Goal: Task Accomplishment & Management: Complete application form

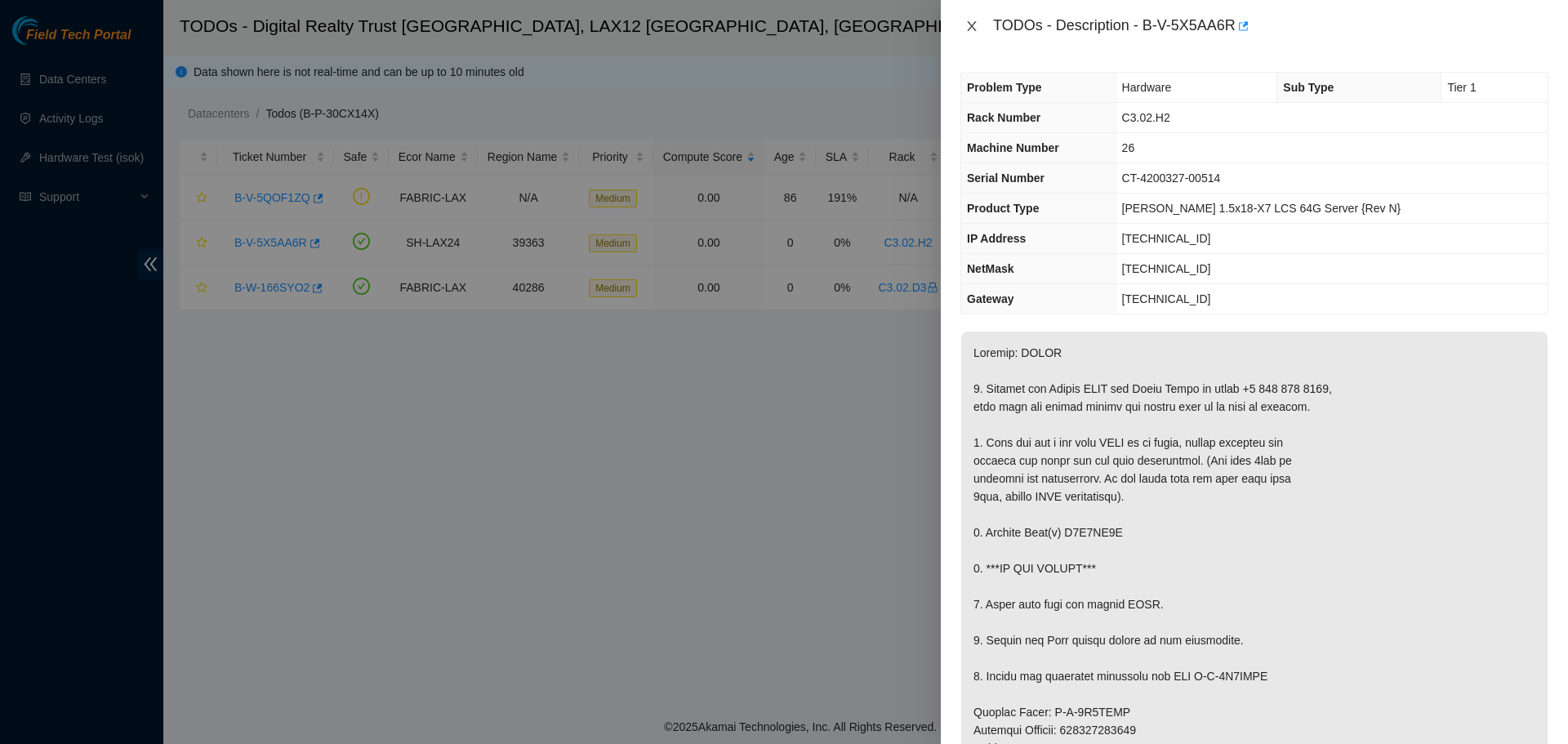
click at [973, 26] on icon "close" at bounding box center [972, 26] width 13 height 13
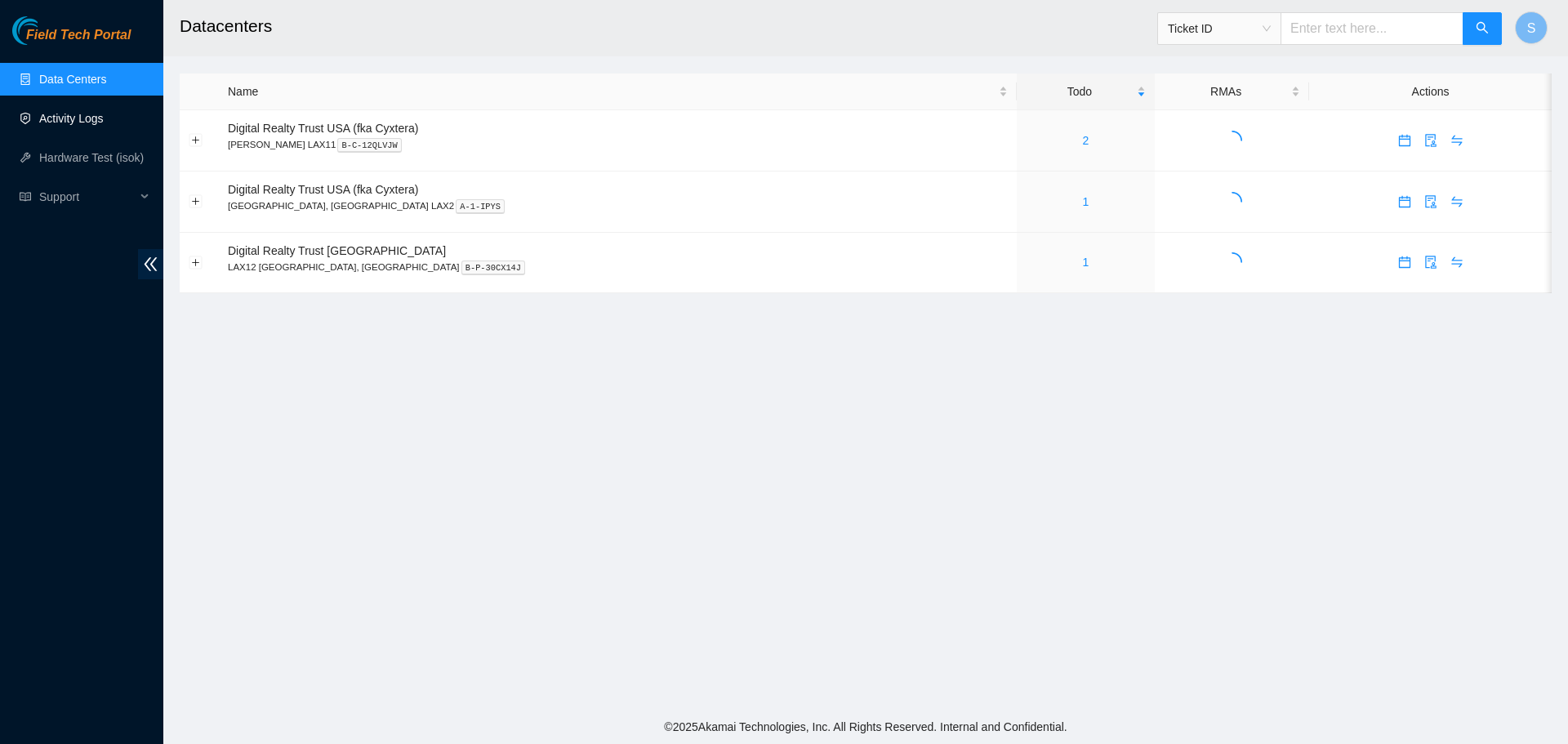
click at [104, 125] on link "Activity Logs" at bounding box center [71, 119] width 64 height 13
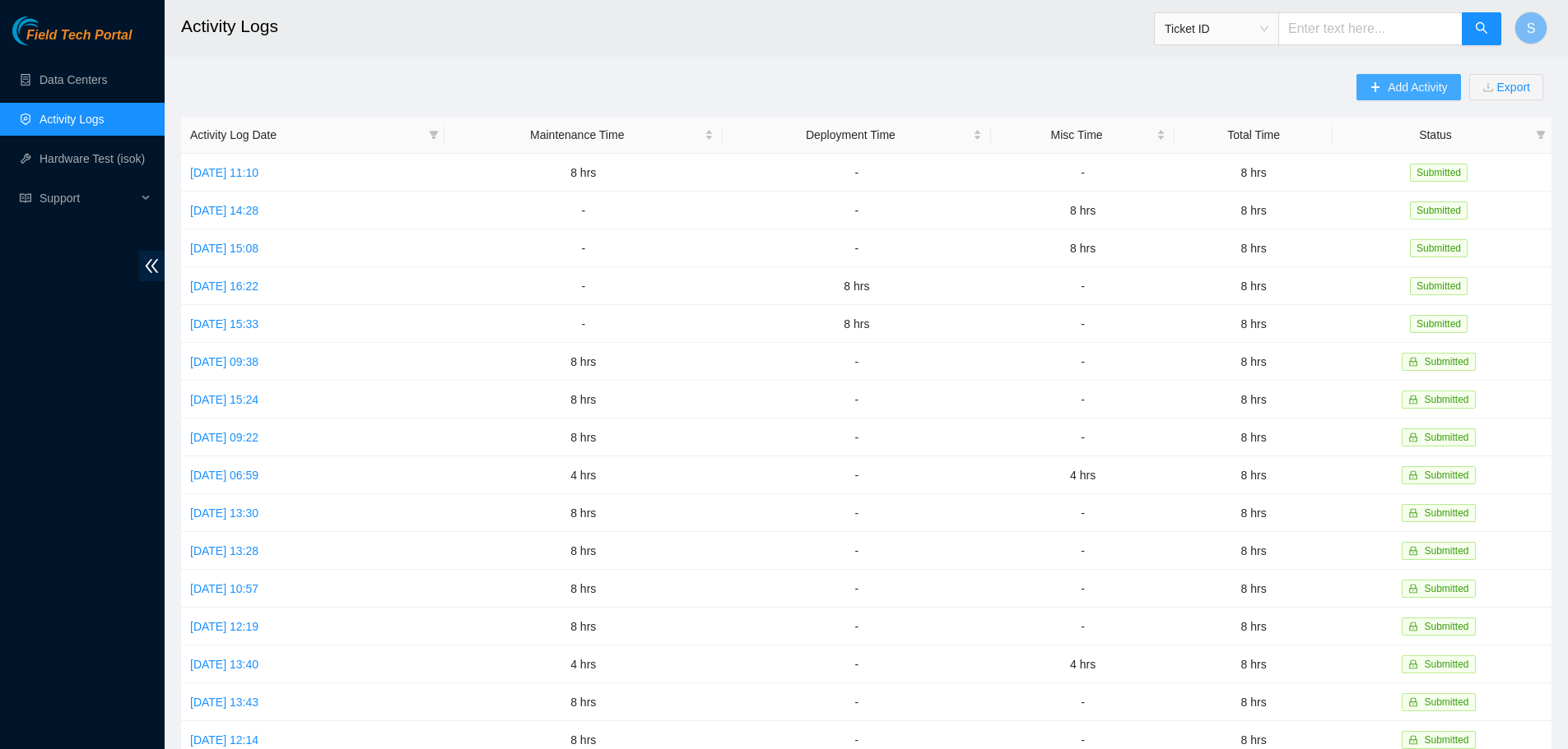
click at [1419, 98] on button "Add Activity" at bounding box center [1408, 87] width 104 height 27
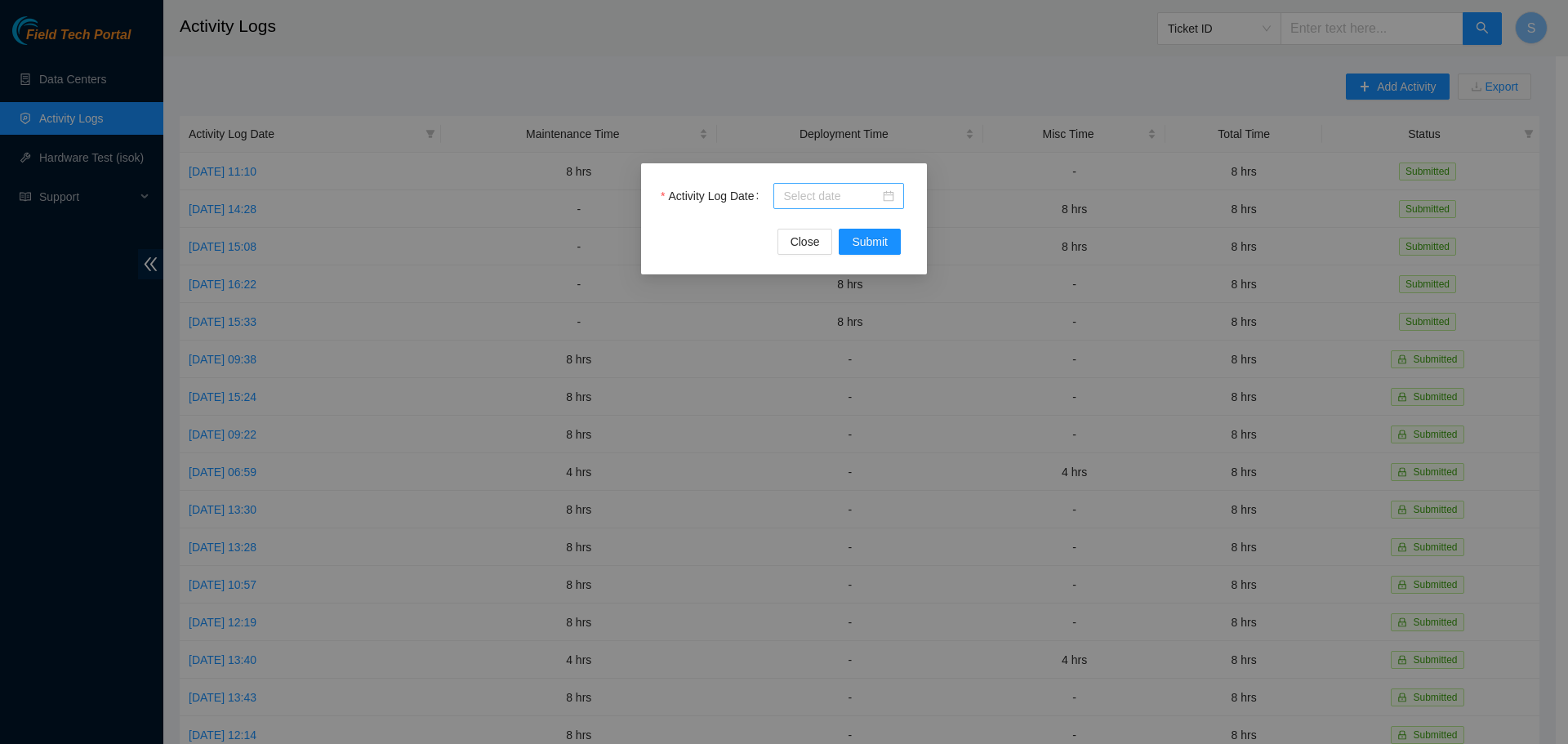
click at [851, 203] on input "Activity Log Date" at bounding box center [831, 197] width 97 height 18
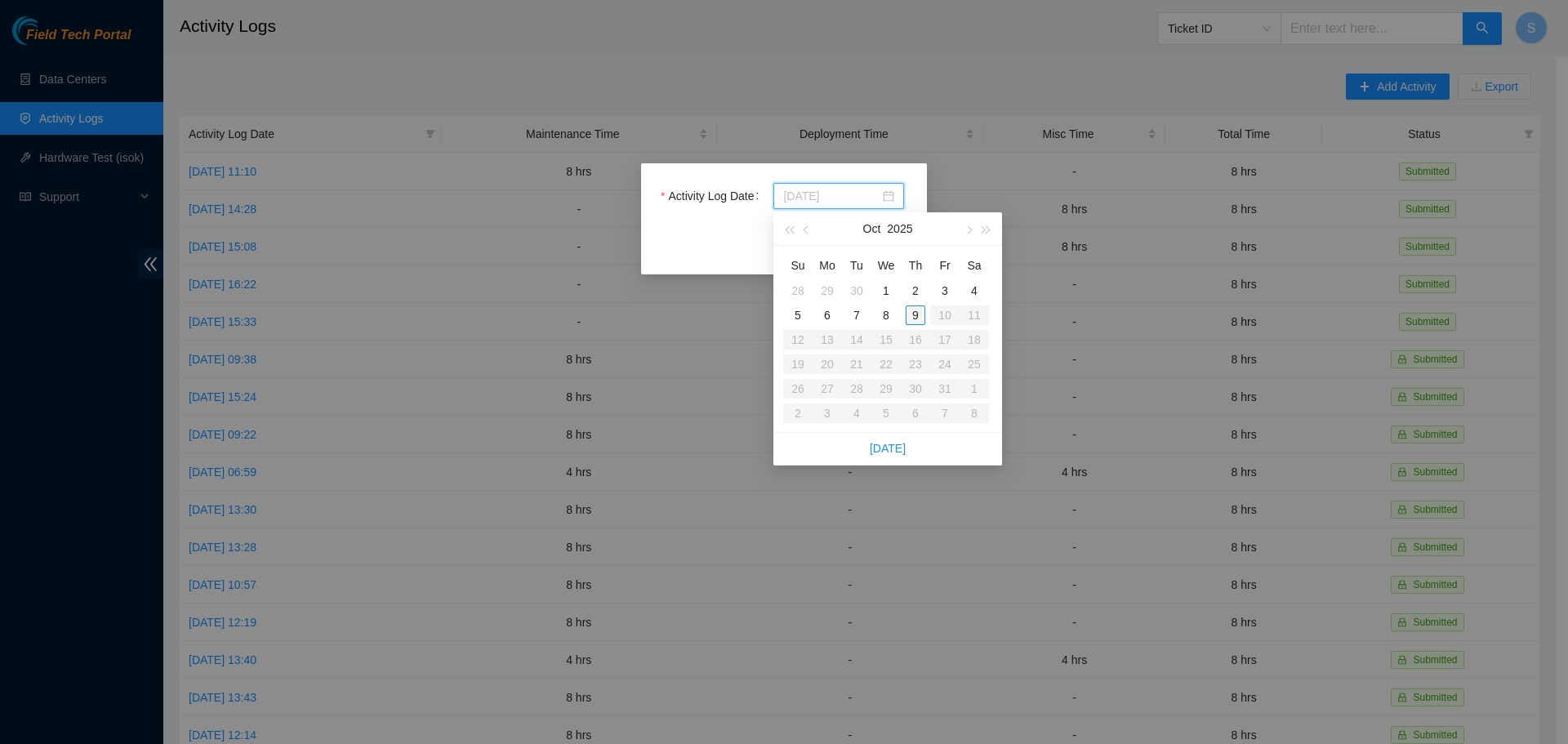
type input "2025-10-09"
click at [914, 315] on div "9" at bounding box center [915, 315] width 20 height 20
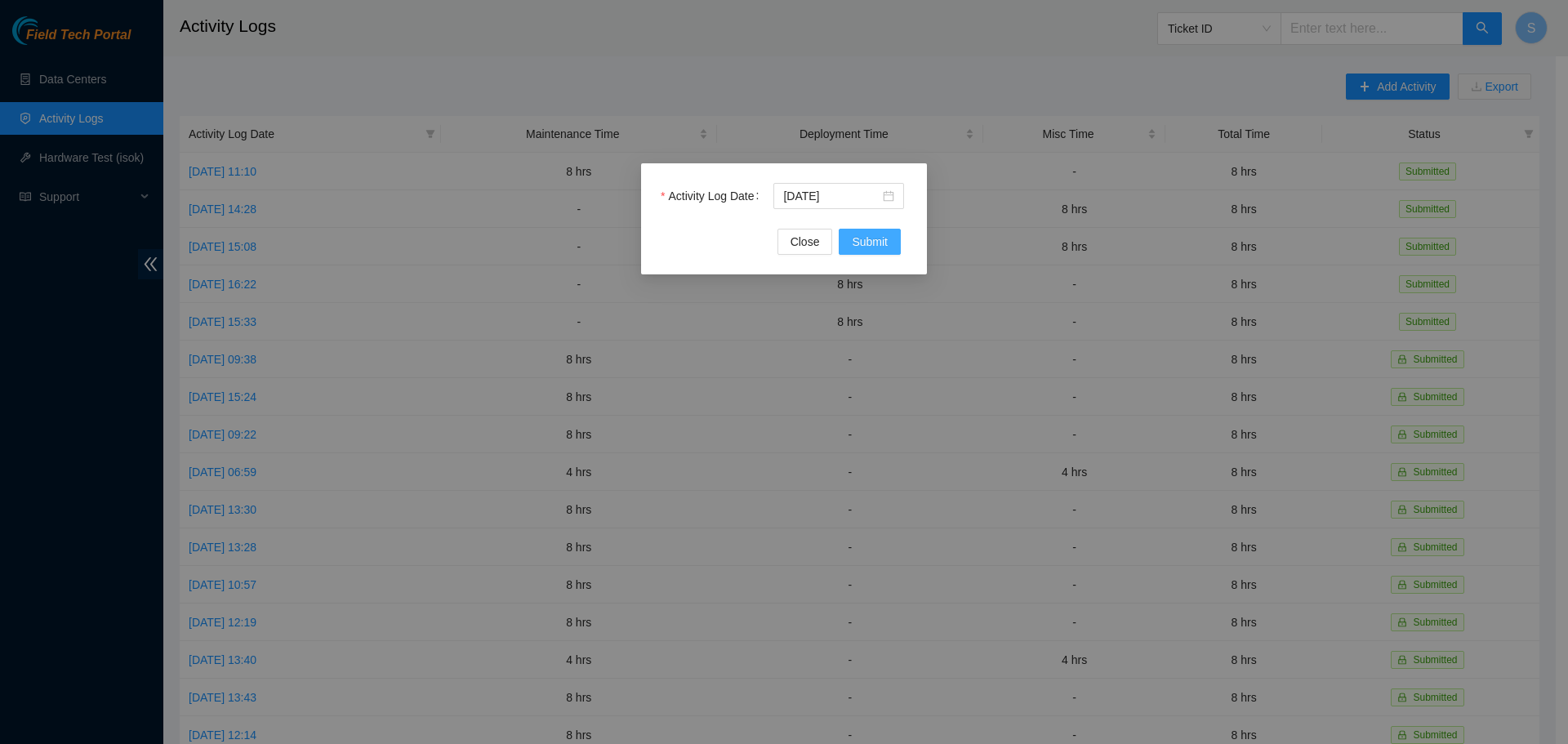
click at [888, 244] on button "Submit" at bounding box center [869, 242] width 62 height 26
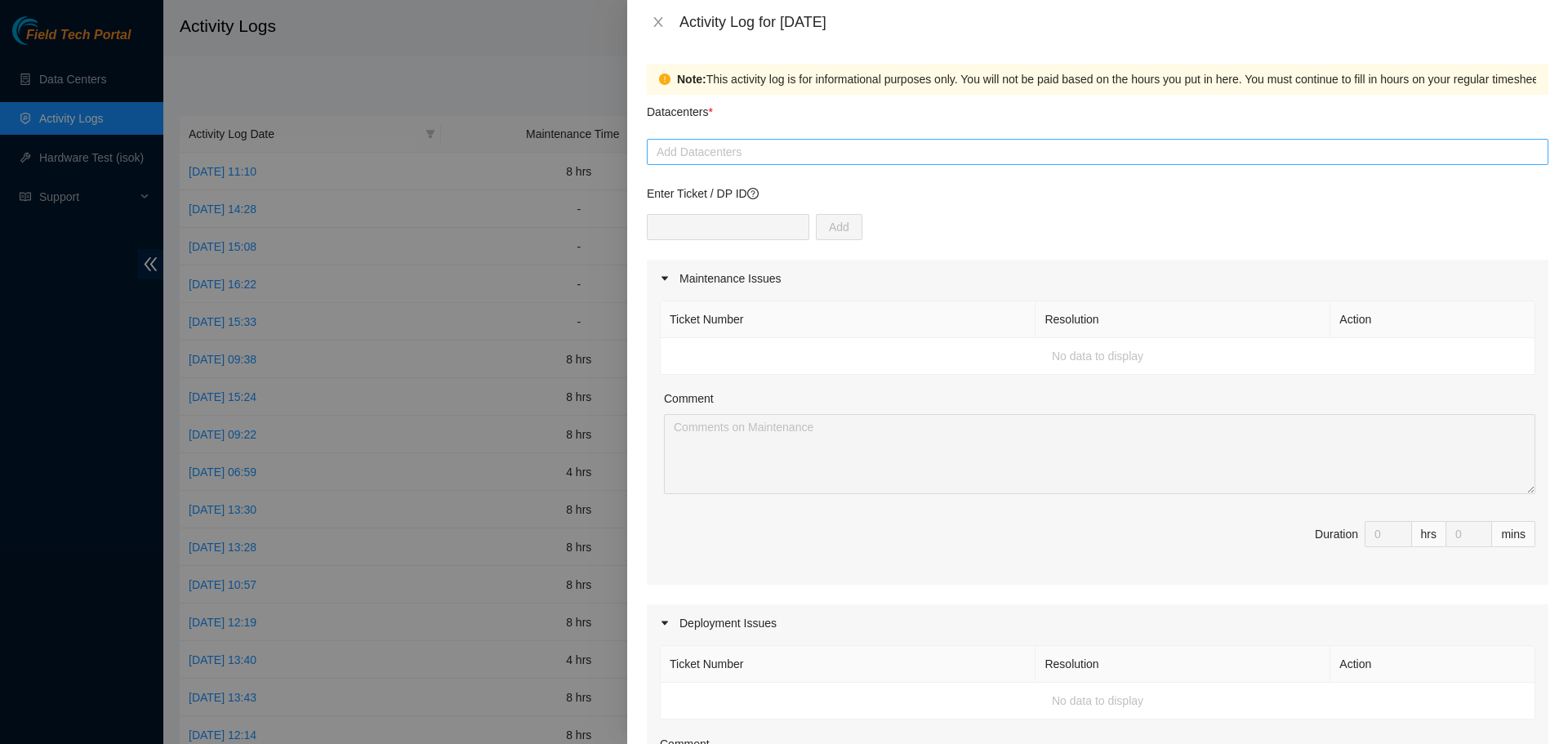
click at [787, 146] on div at bounding box center [1098, 152] width 894 height 20
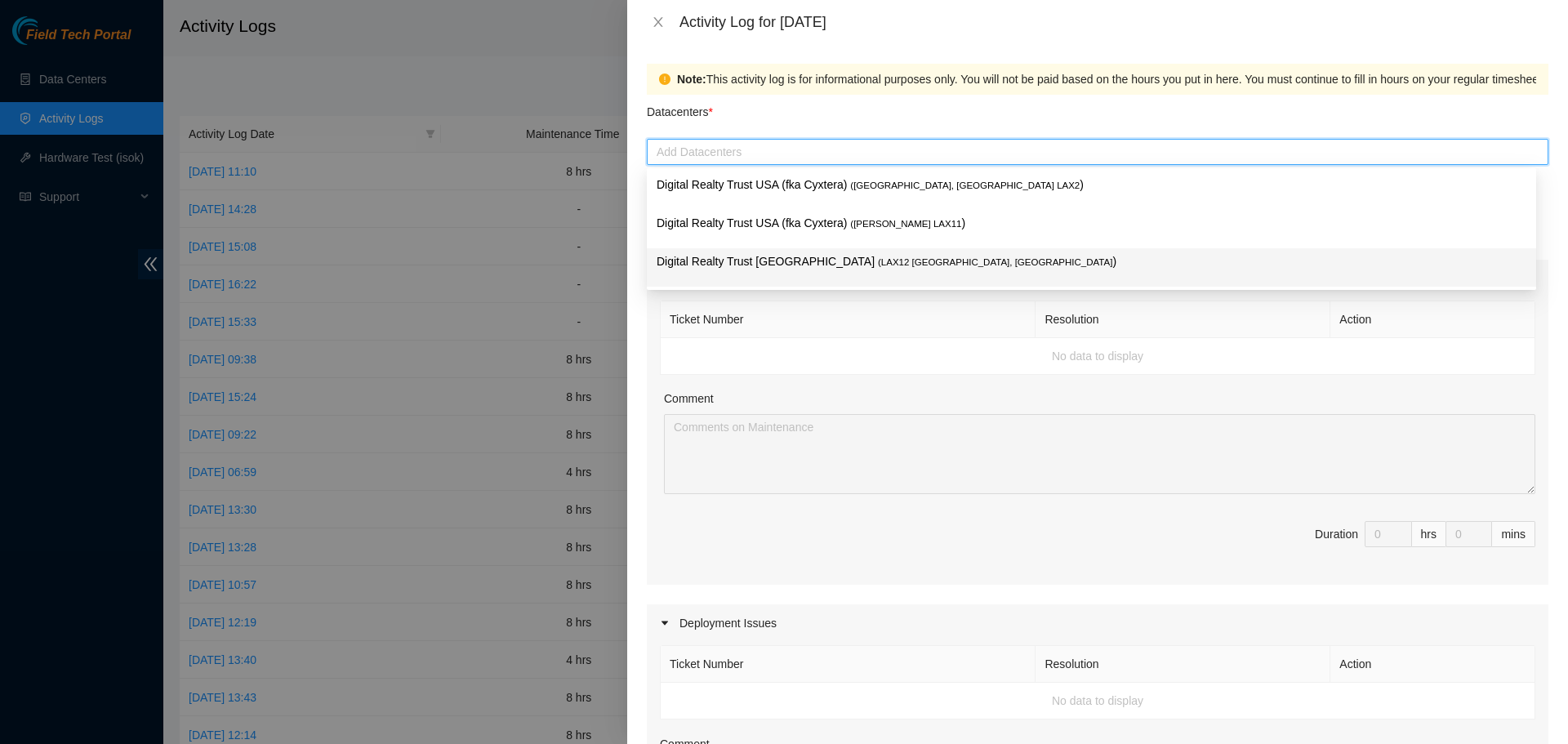
click at [878, 266] on span "( LAX12 El Segundo, CA" at bounding box center [995, 263] width 234 height 10
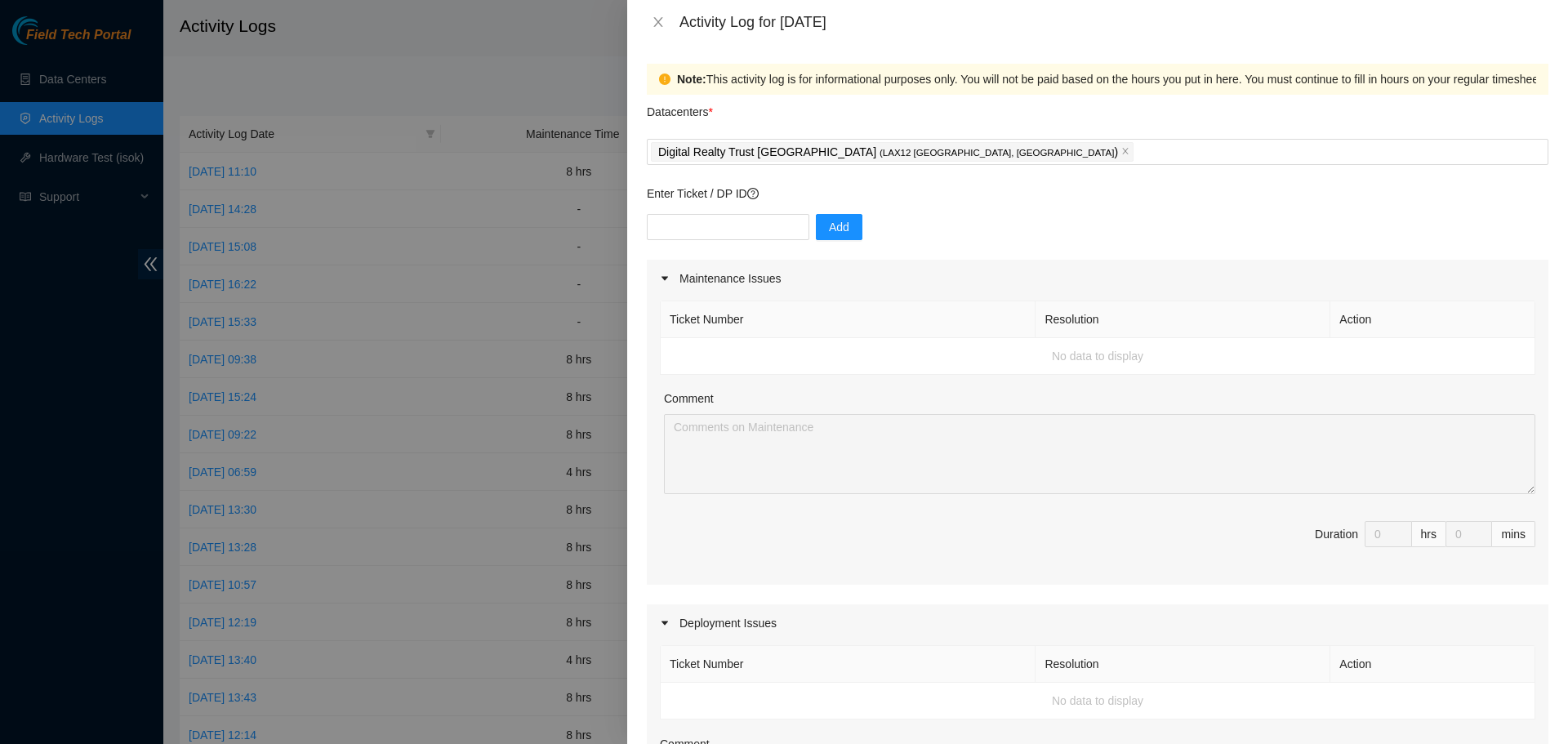
click at [1092, 348] on td "No data to display" at bounding box center [1098, 357] width 875 height 37
click at [955, 138] on div "Datacenters *" at bounding box center [1098, 116] width 901 height 44
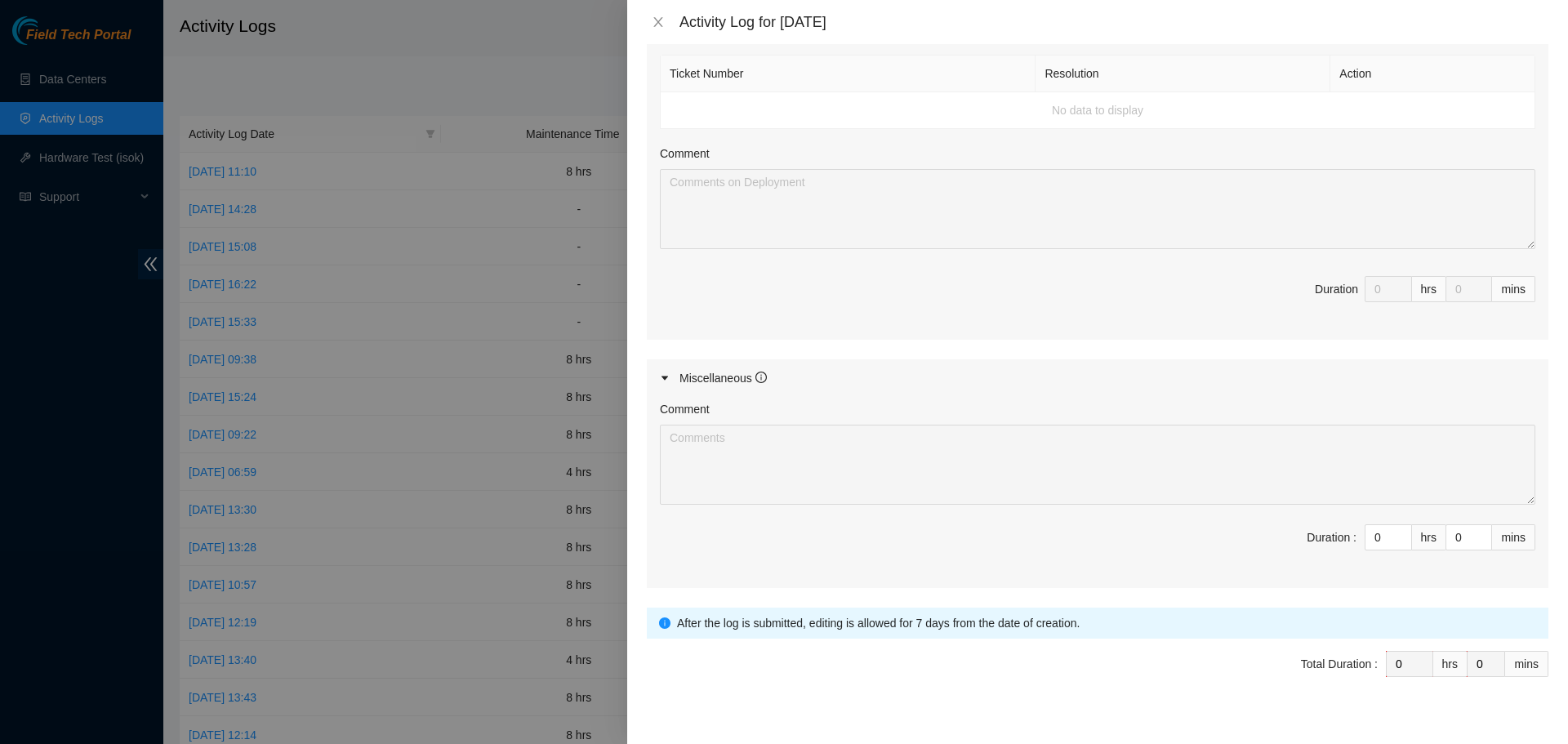
scroll to position [614, 0]
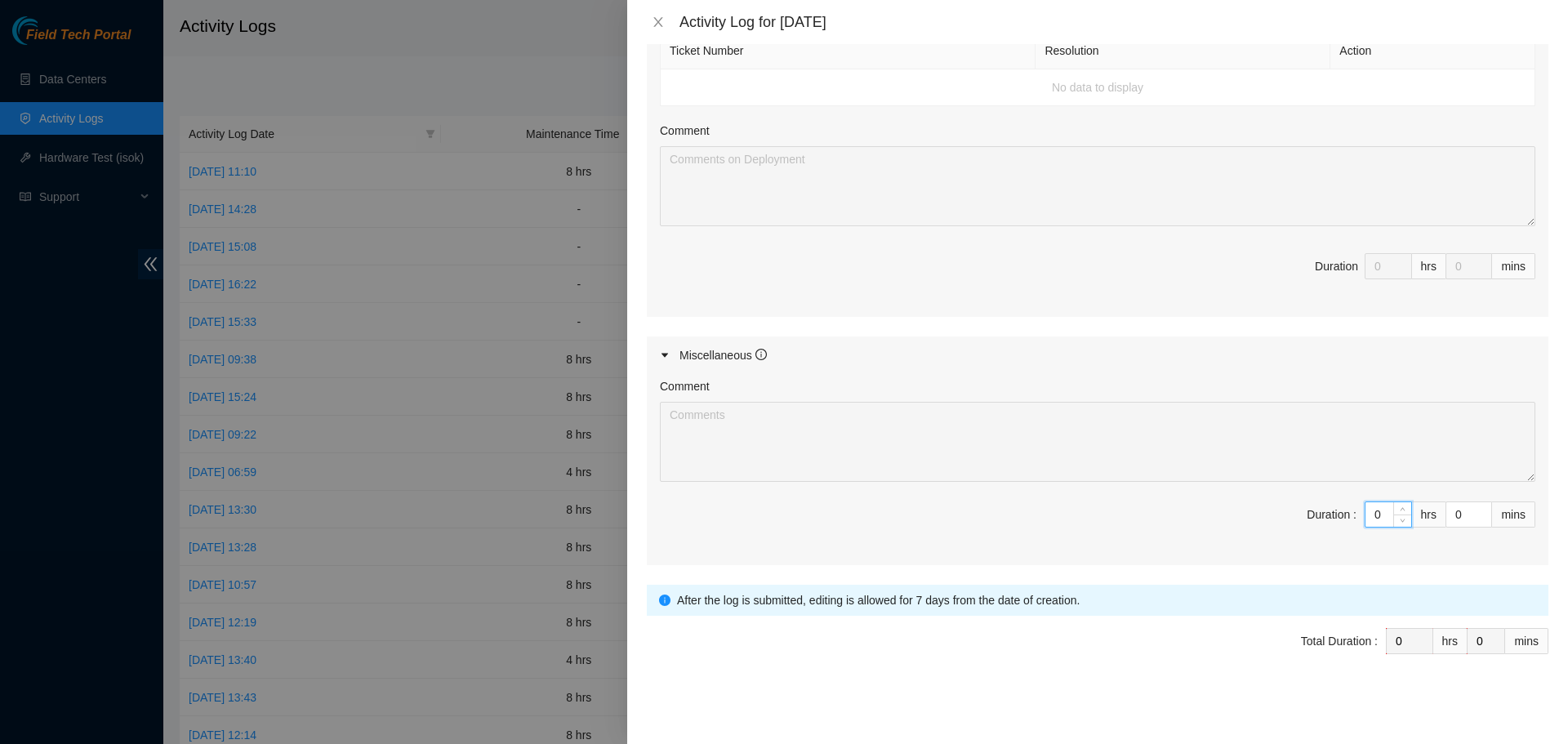
click at [1379, 520] on input "0" at bounding box center [1388, 515] width 45 height 25
type input "1"
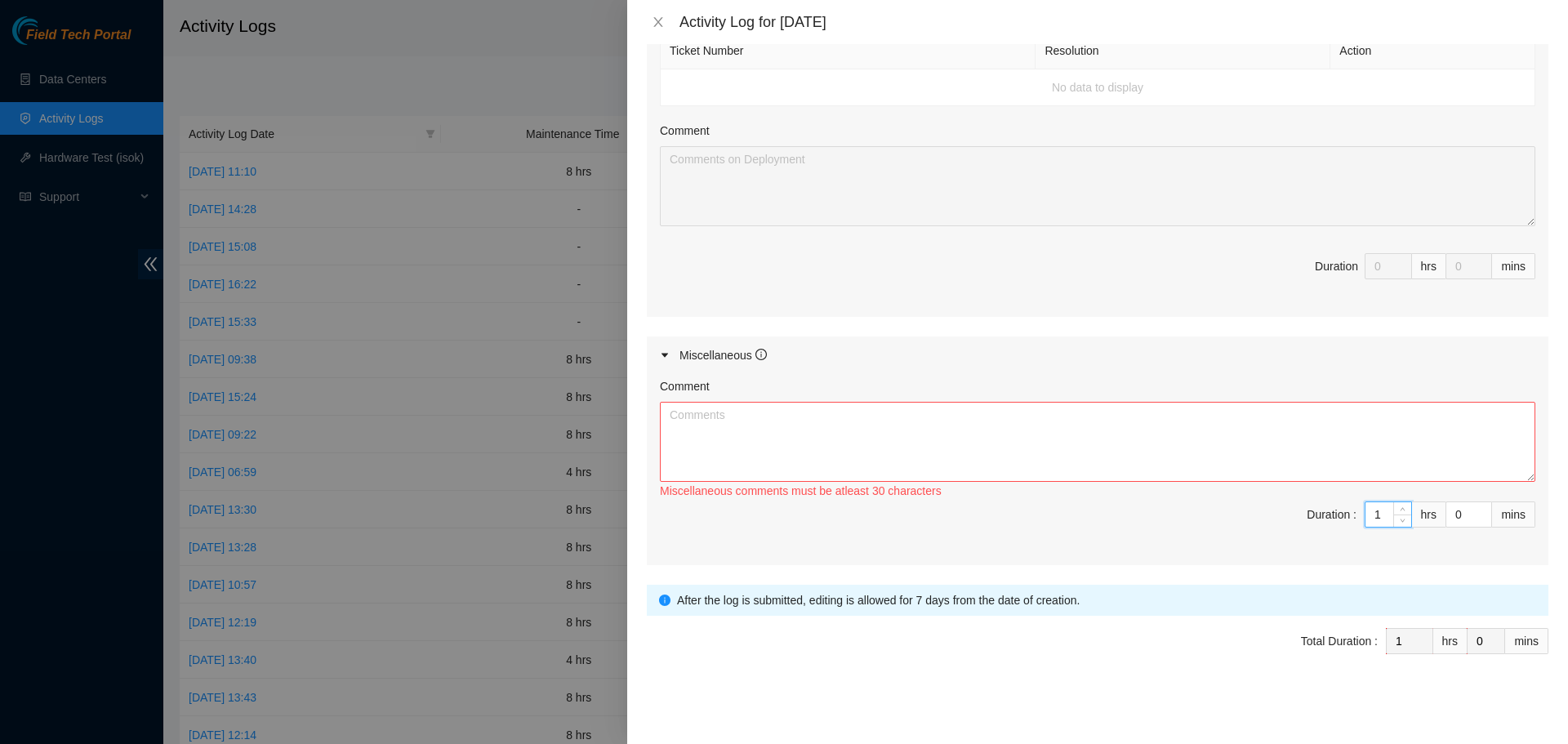
type input "1"
click at [1183, 377] on div "Comment" at bounding box center [1098, 390] width 876 height 25
click at [1373, 513] on input "1" at bounding box center [1388, 515] width 45 height 25
type input "0"
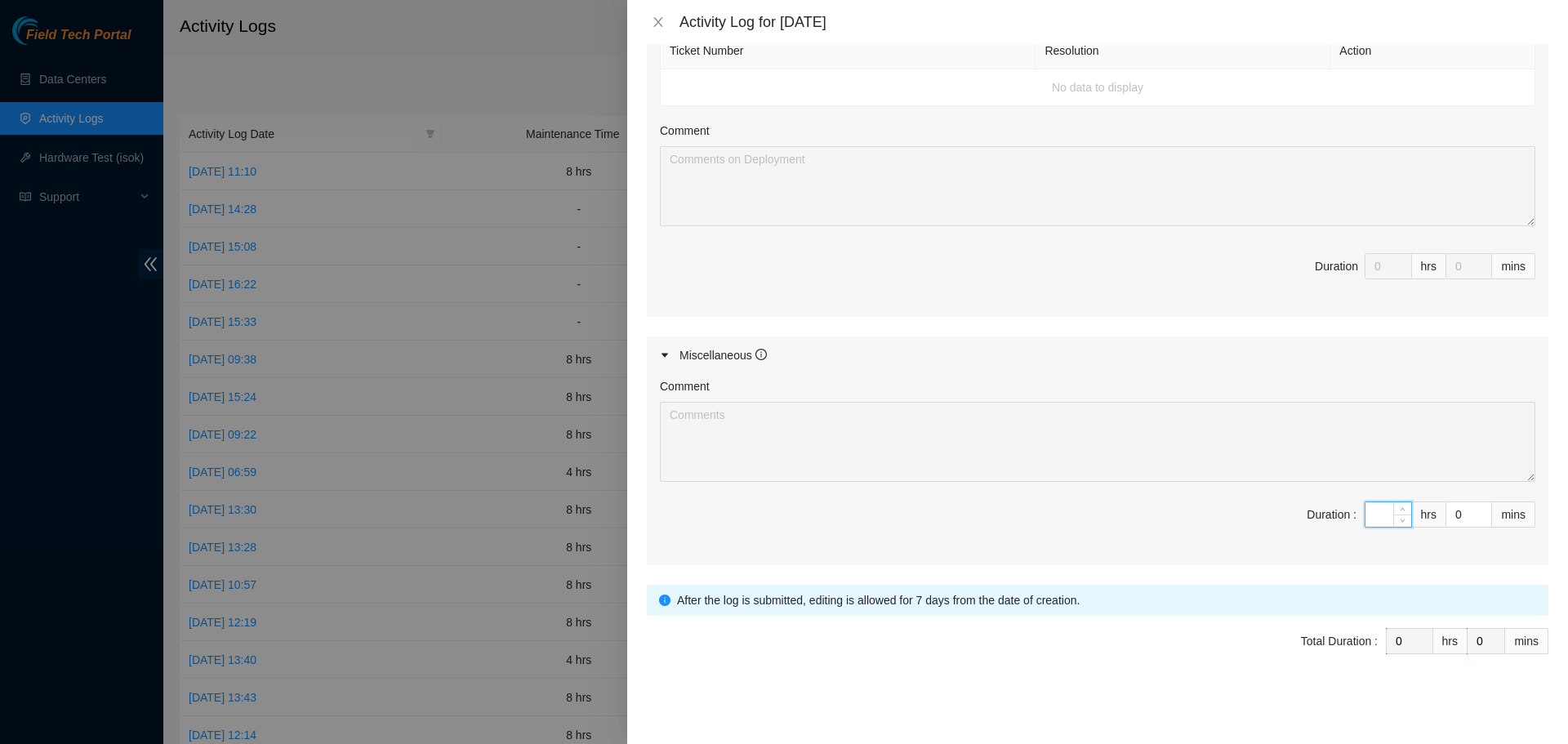
type input "8"
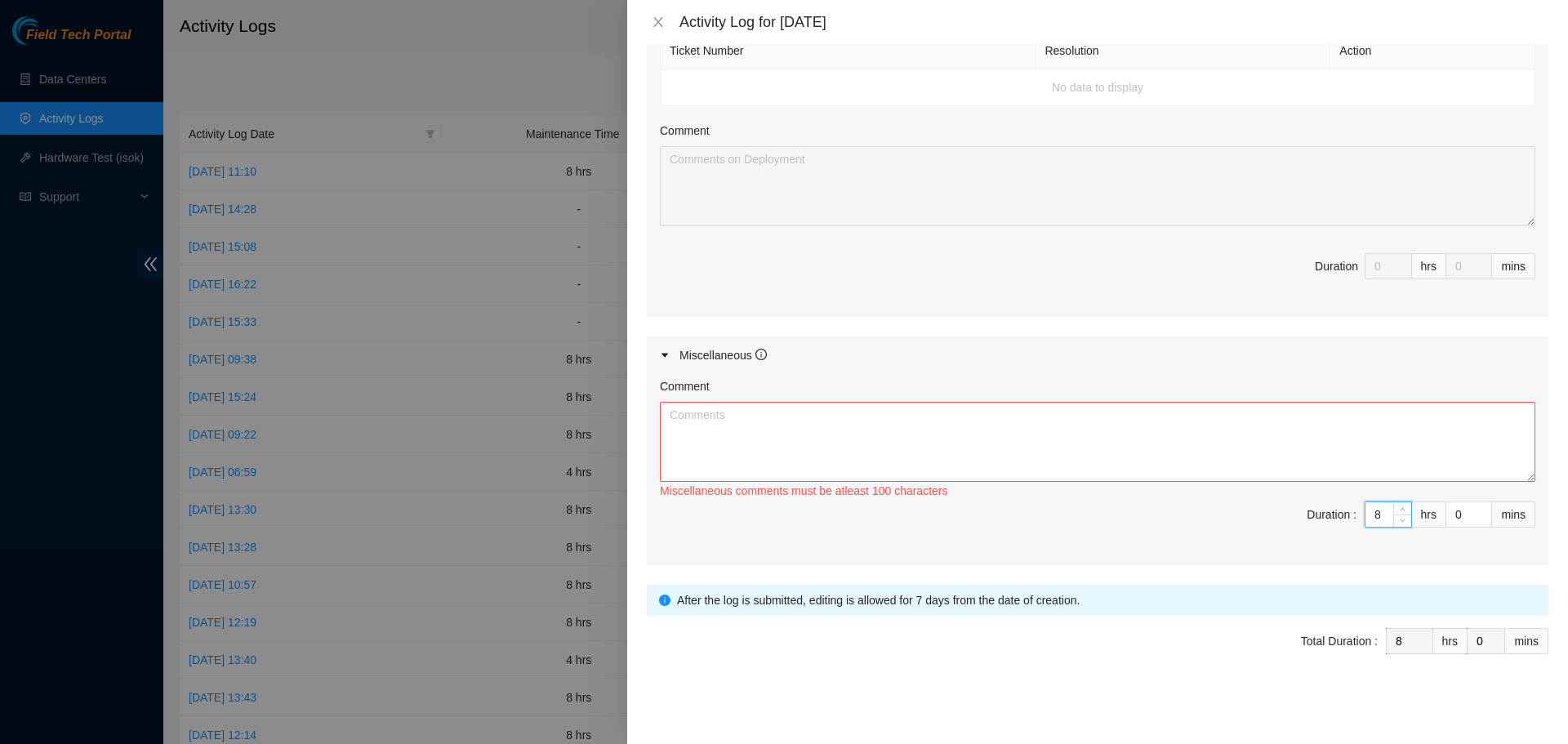
type input "8"
click at [1287, 438] on textarea "Comment" at bounding box center [1098, 442] width 876 height 80
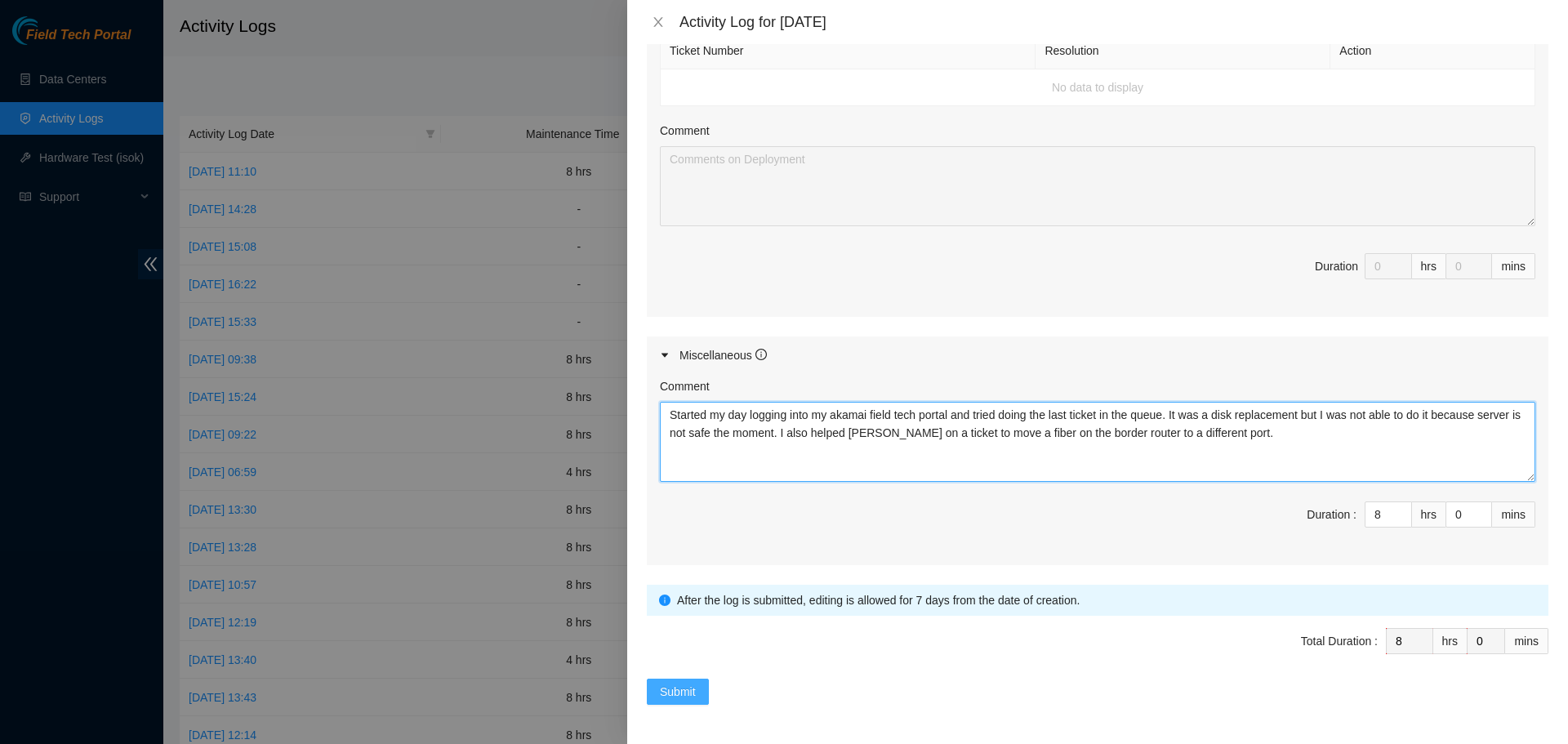
type textarea "Started my day logging into my akamai field tech portal and tried doing the las…"
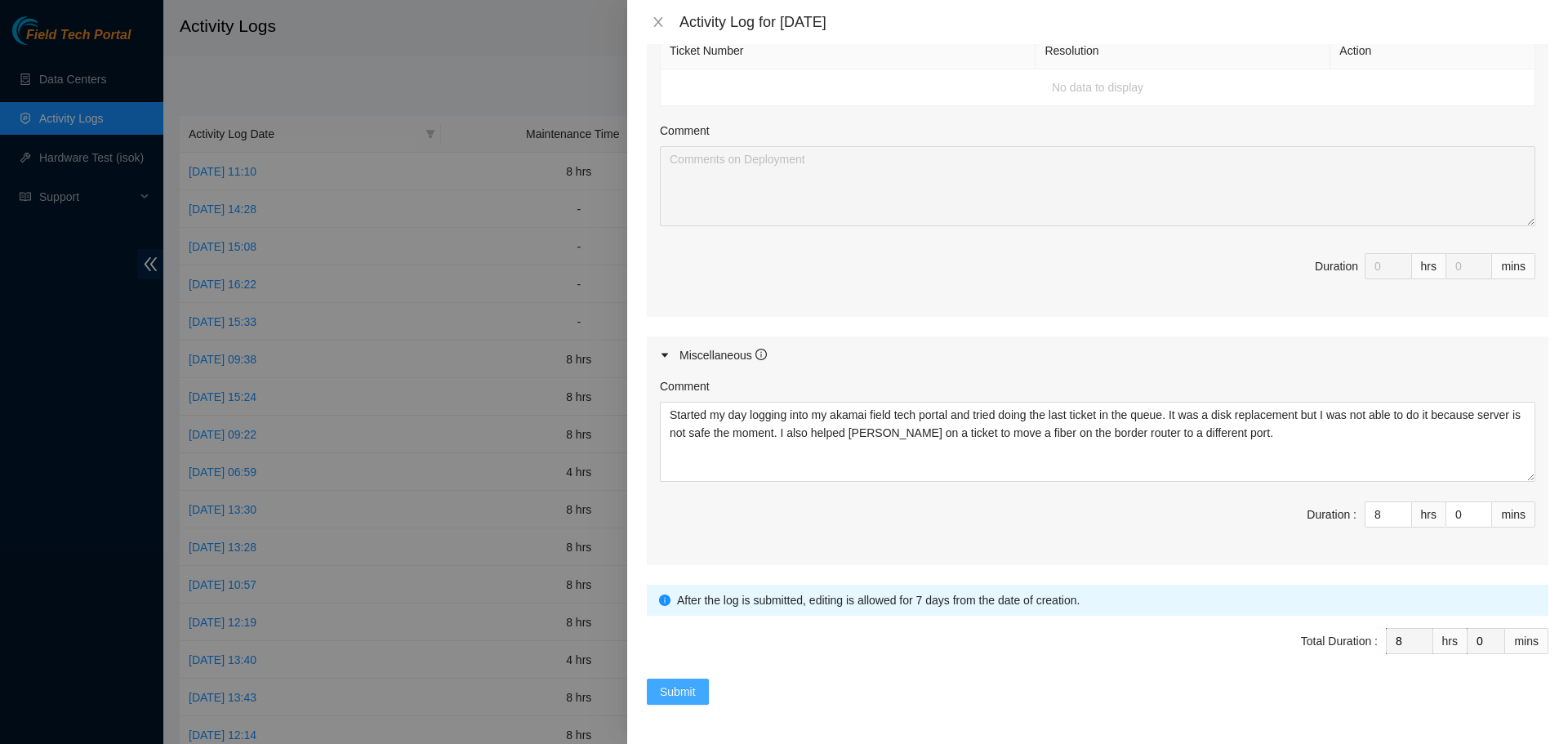
click at [670, 696] on span "Submit" at bounding box center [678, 692] width 36 height 18
